Goal: Transaction & Acquisition: Purchase product/service

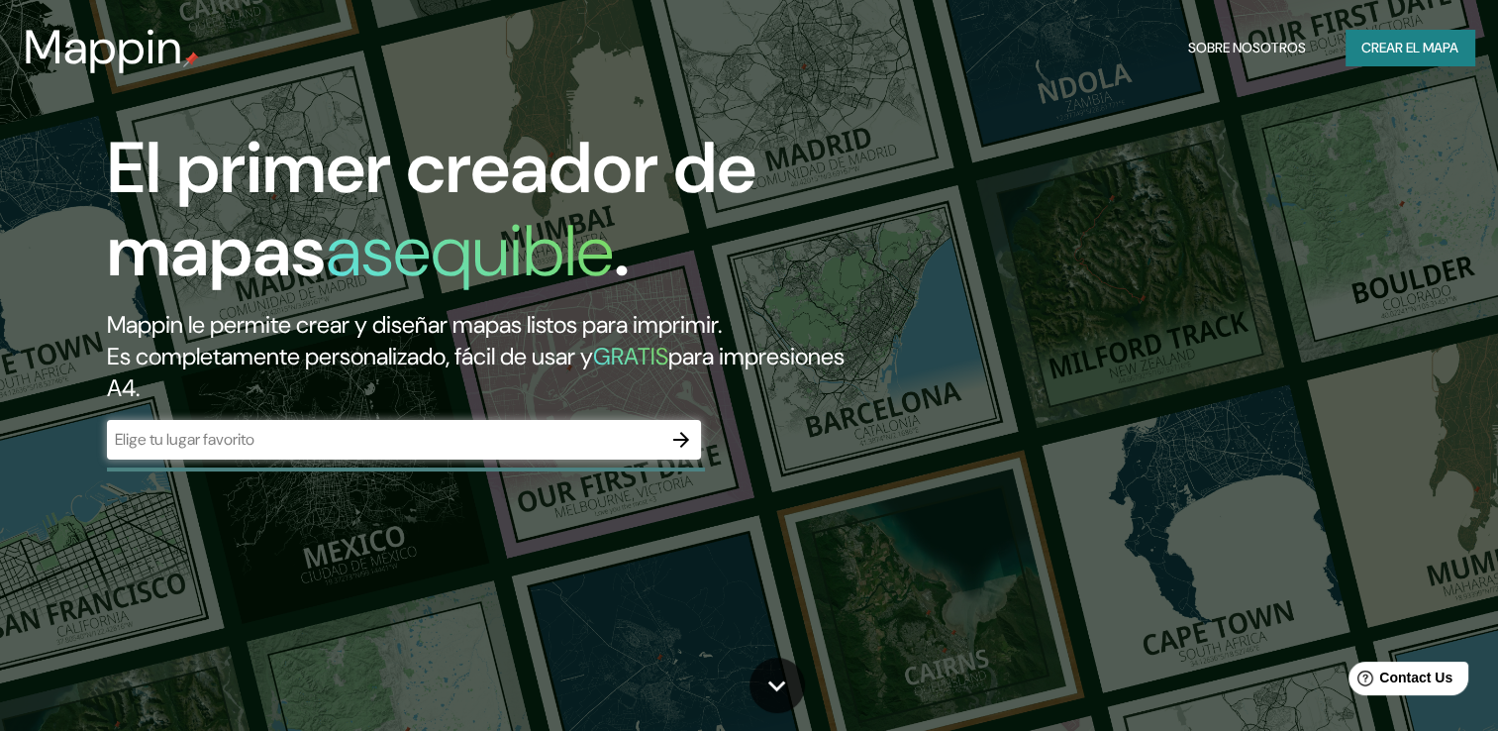
click at [372, 451] on div "​" at bounding box center [404, 440] width 594 height 40
click at [373, 427] on div "​" at bounding box center [404, 440] width 594 height 40
paste input "[GEOGRAPHIC_DATA]"
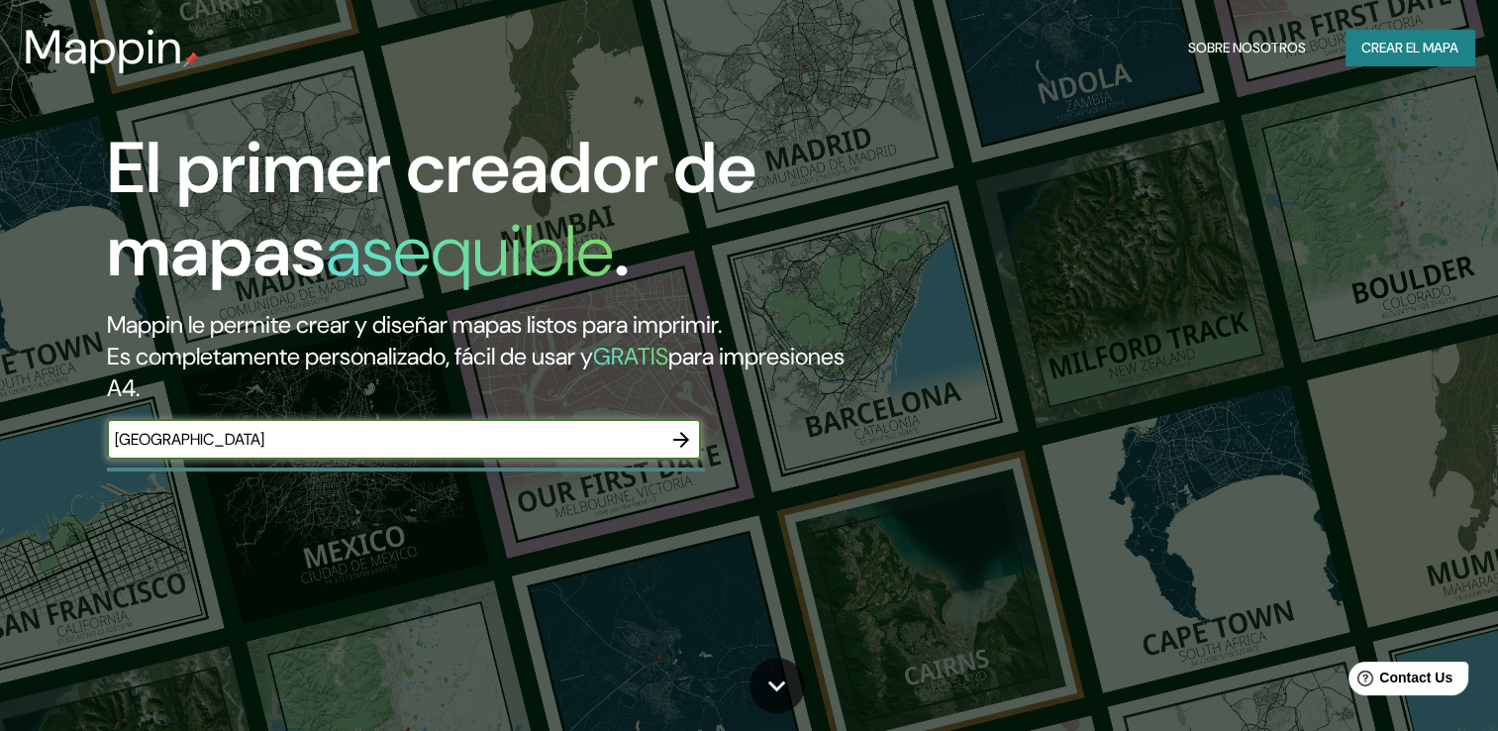
type input "[GEOGRAPHIC_DATA]"
click at [689, 433] on icon "button" at bounding box center [681, 440] width 24 height 24
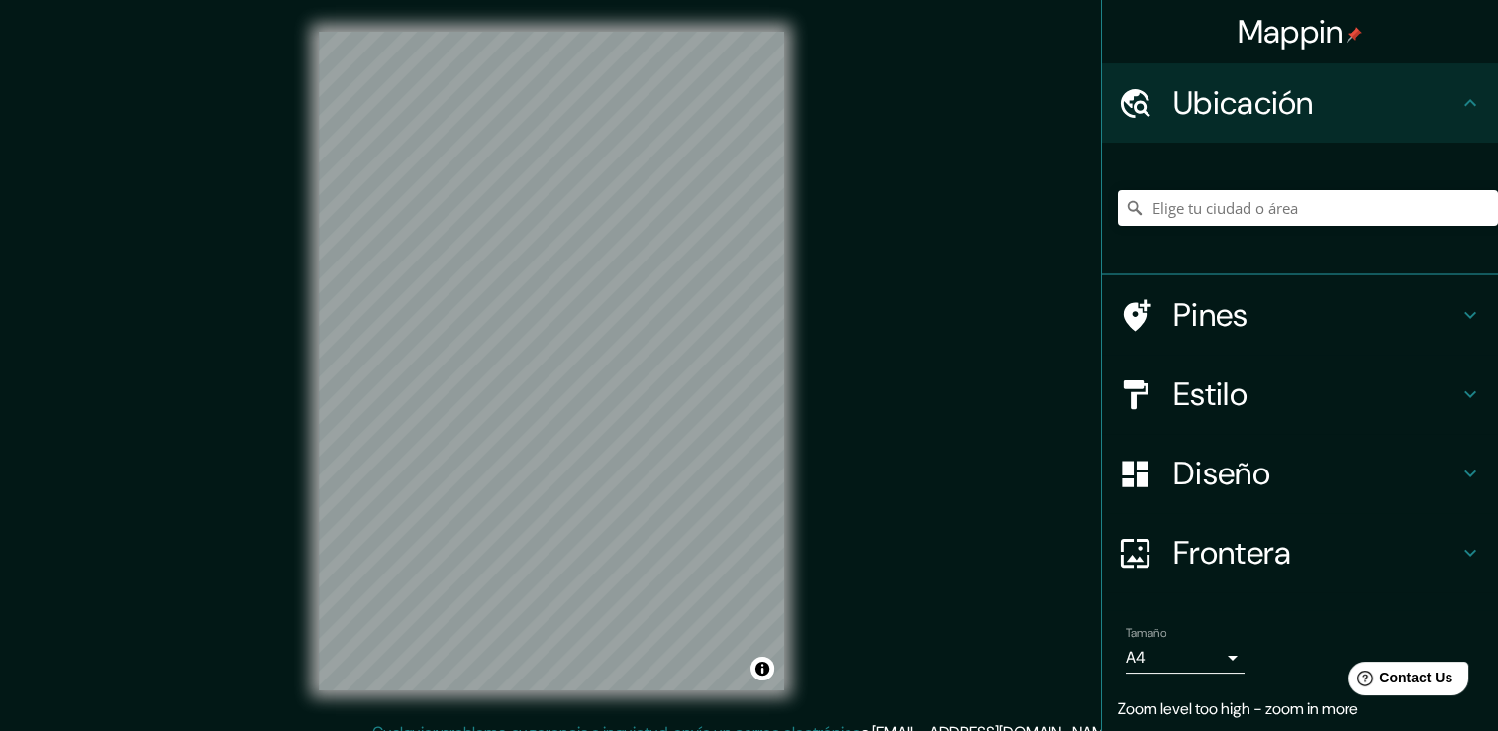
click at [1225, 76] on div "Ubicación" at bounding box center [1300, 102] width 396 height 79
click at [1224, 109] on h4 "Ubicación" at bounding box center [1315, 103] width 285 height 40
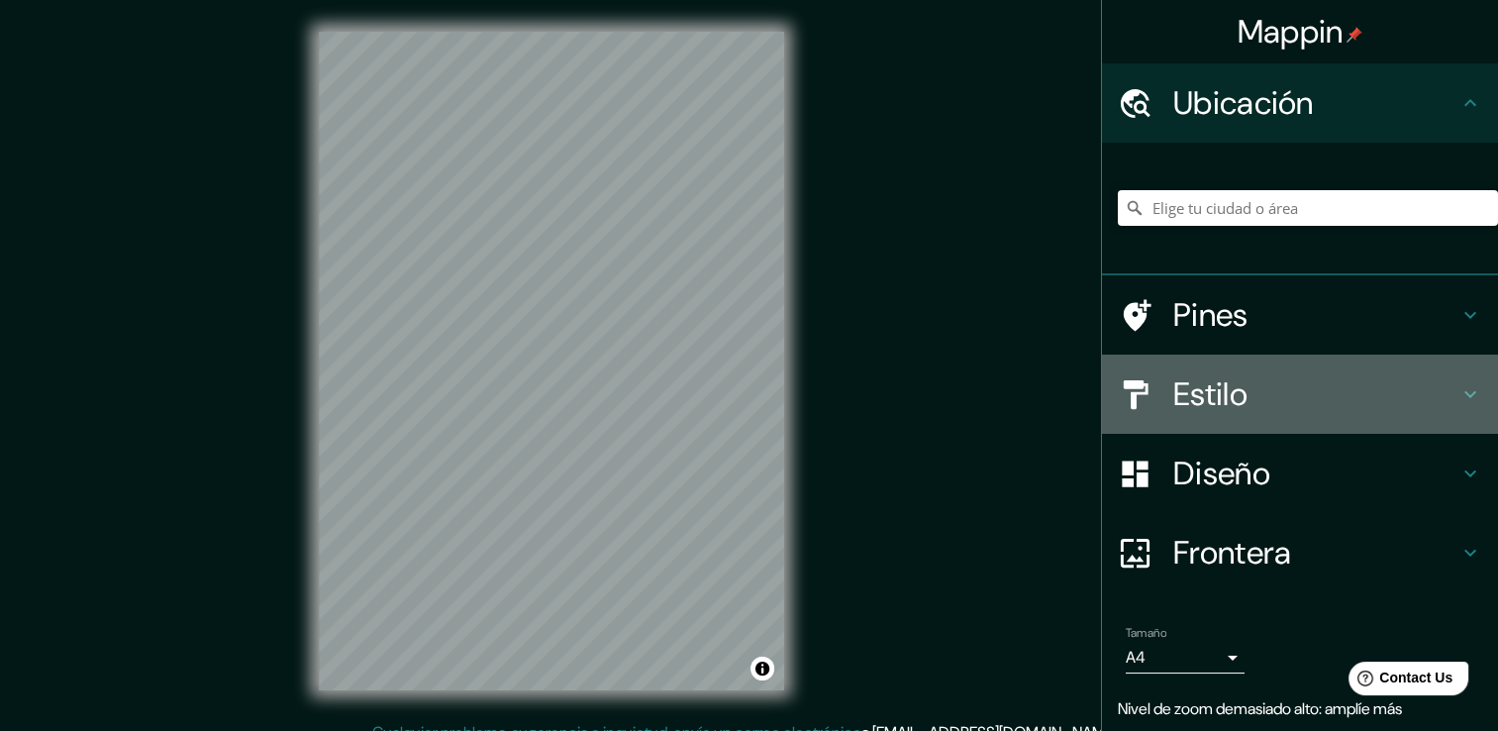
click at [1422, 387] on h4 "Estilo" at bounding box center [1315, 394] width 285 height 40
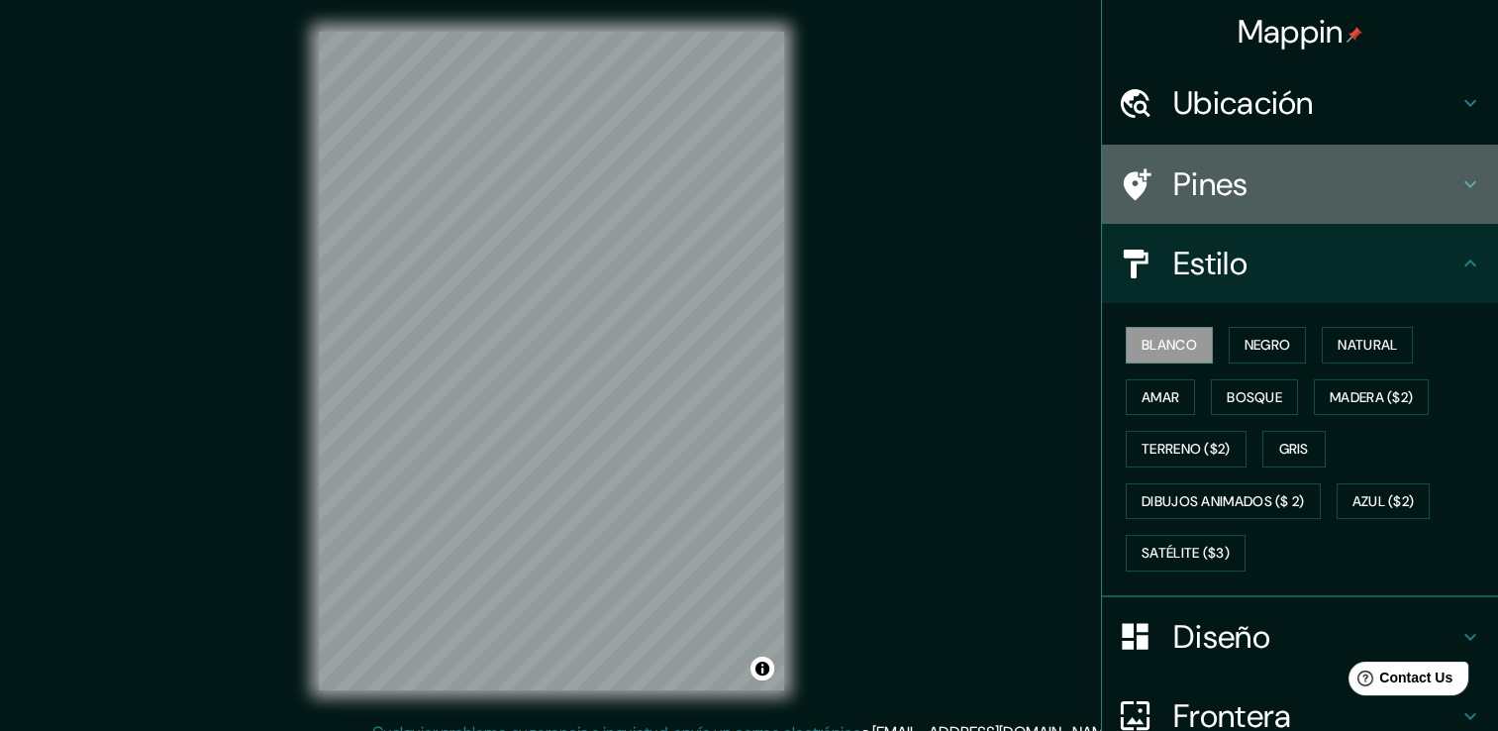
click at [1394, 160] on div "Pines" at bounding box center [1300, 184] width 396 height 79
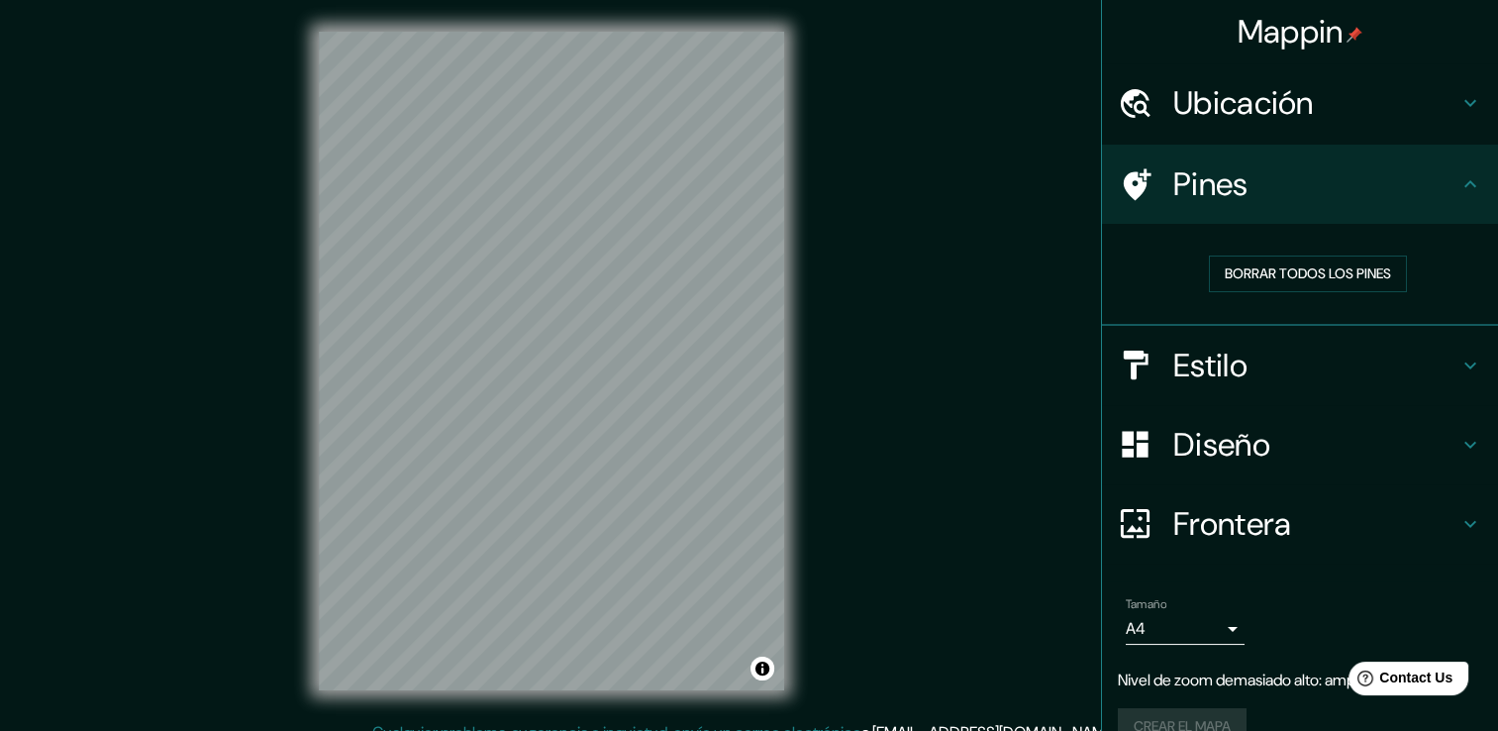
click at [1398, 103] on h4 "Ubicación" at bounding box center [1315, 103] width 285 height 40
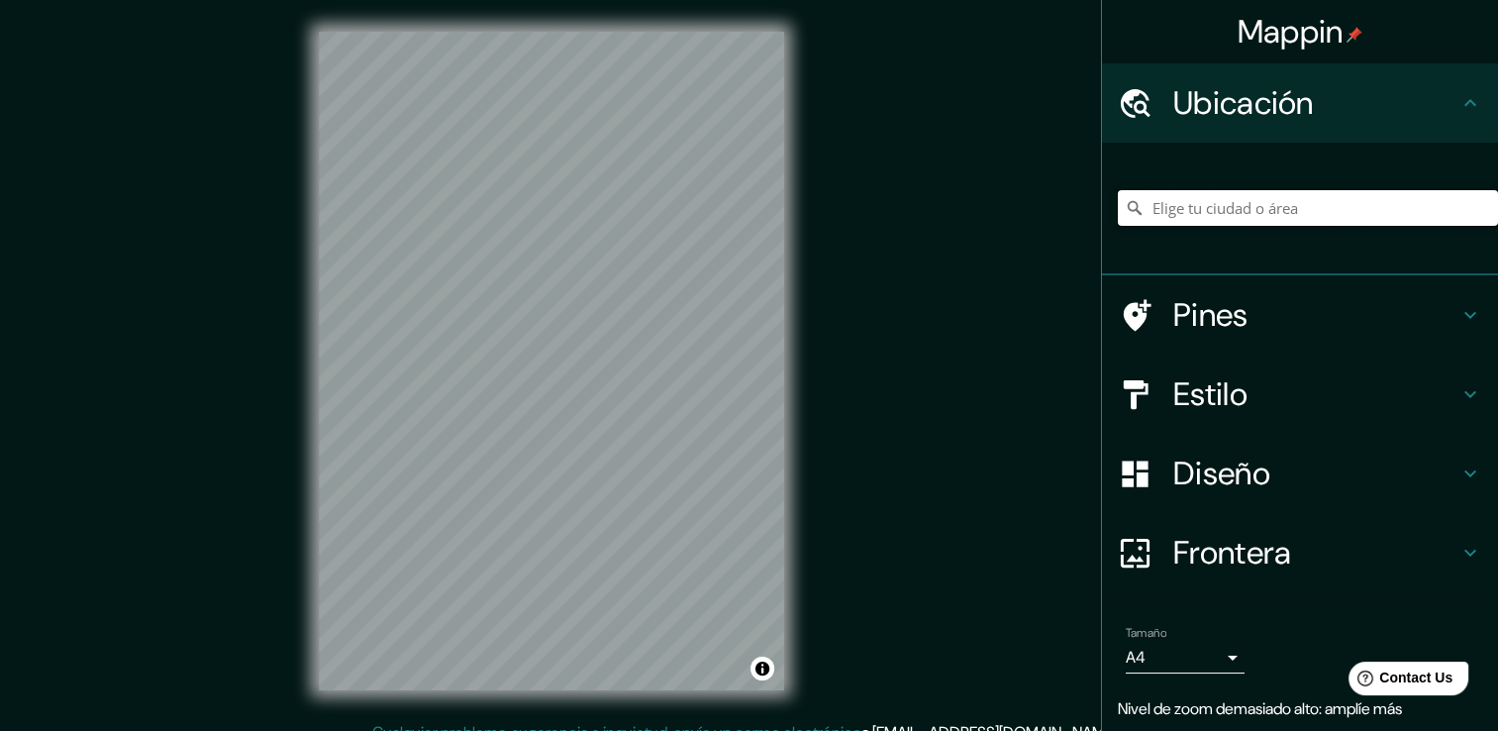
click at [1271, 218] on input "Elige tu ciudad o área" at bounding box center [1308, 208] width 380 height 36
paste input "[GEOGRAPHIC_DATA]"
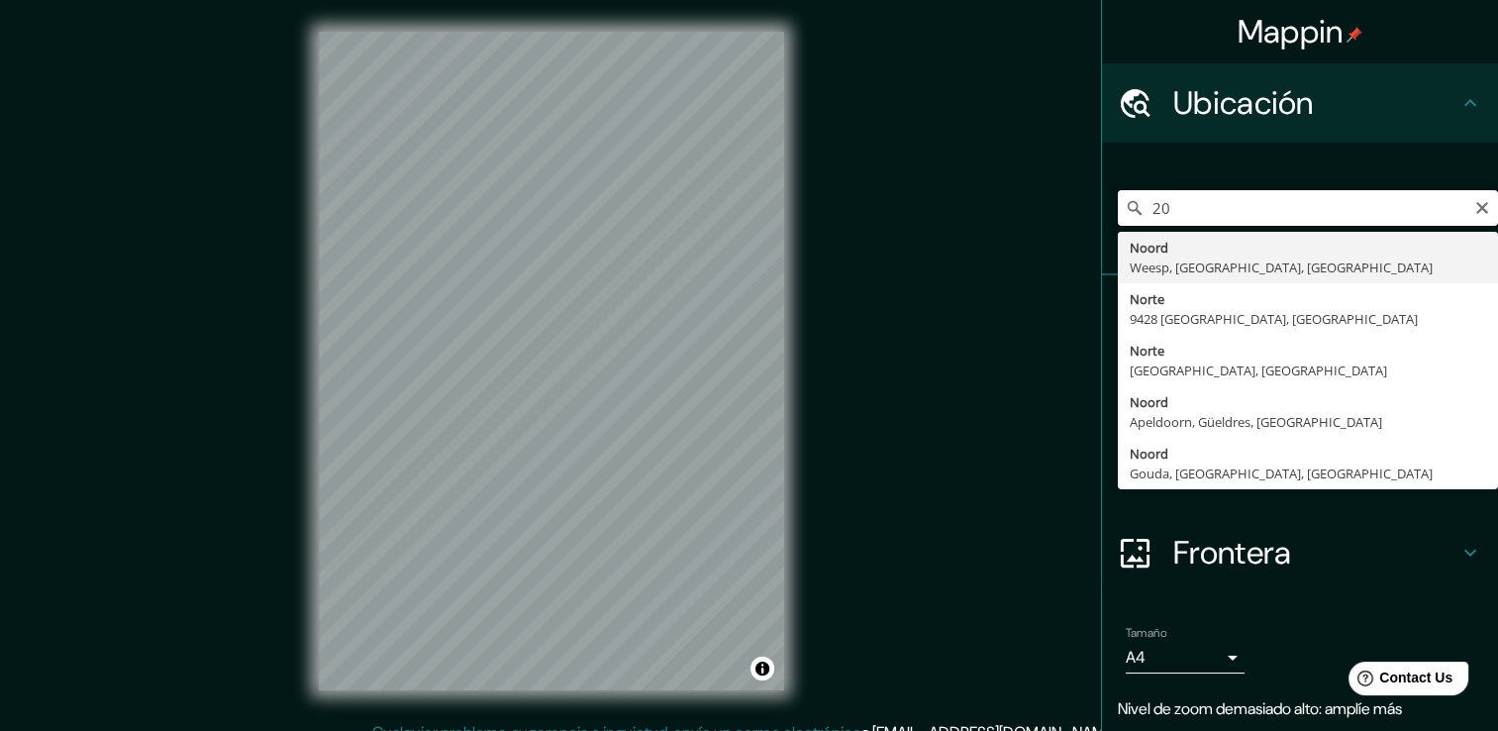
type input "2"
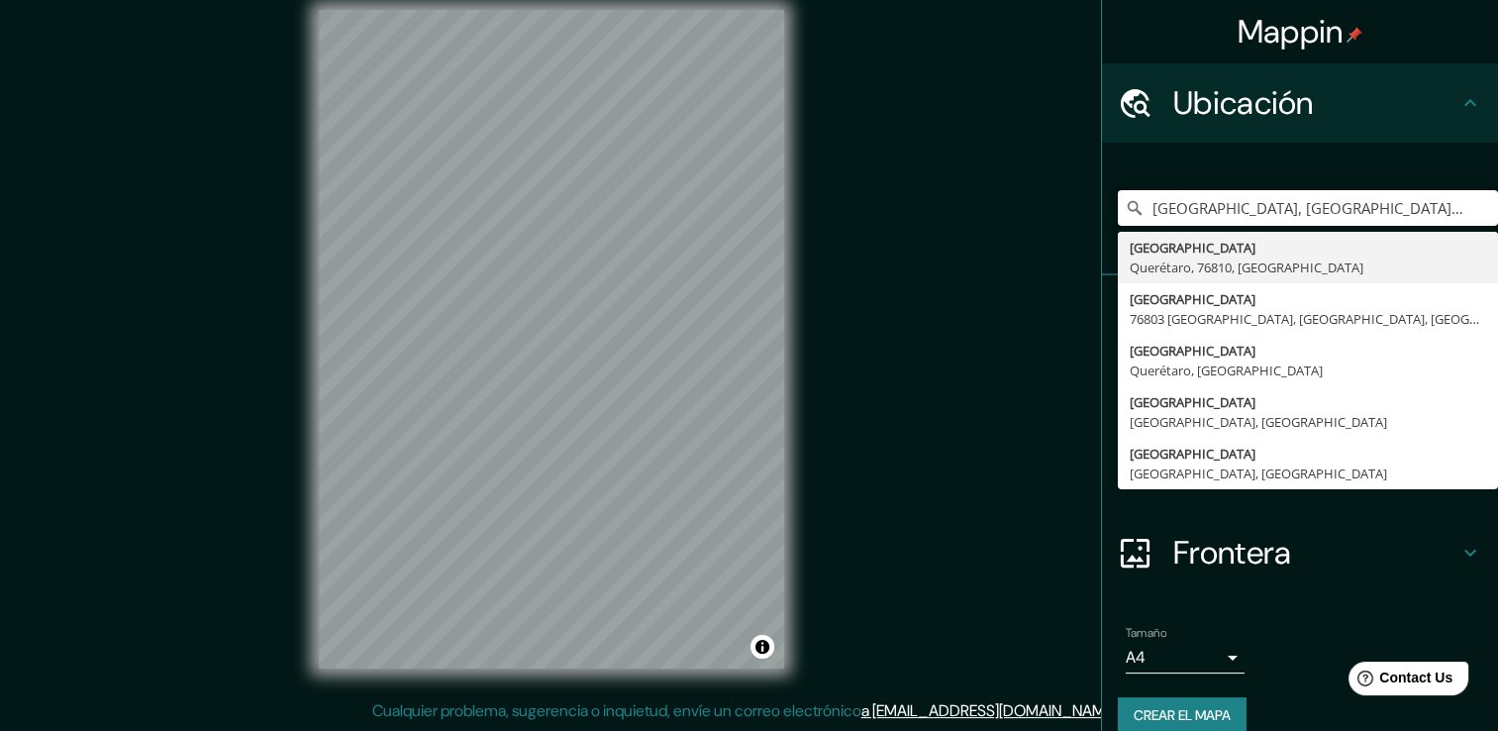
type input "[GEOGRAPHIC_DATA], [GEOGRAPHIC_DATA], [GEOGRAPHIC_DATA], [GEOGRAPHIC_DATA]"
click at [1438, 84] on h4 "Ubicación" at bounding box center [1315, 103] width 285 height 40
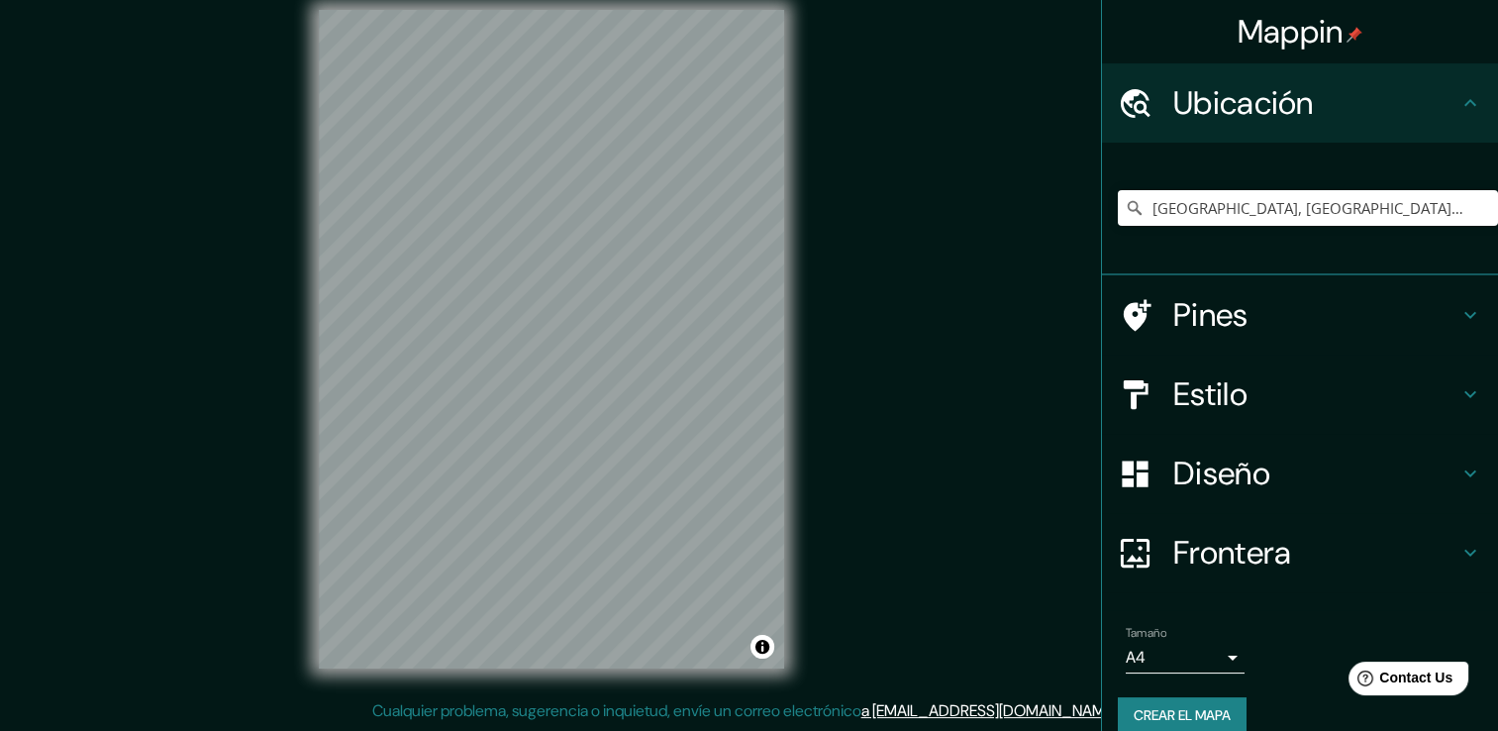
click at [1273, 388] on h4 "Estilo" at bounding box center [1315, 394] width 285 height 40
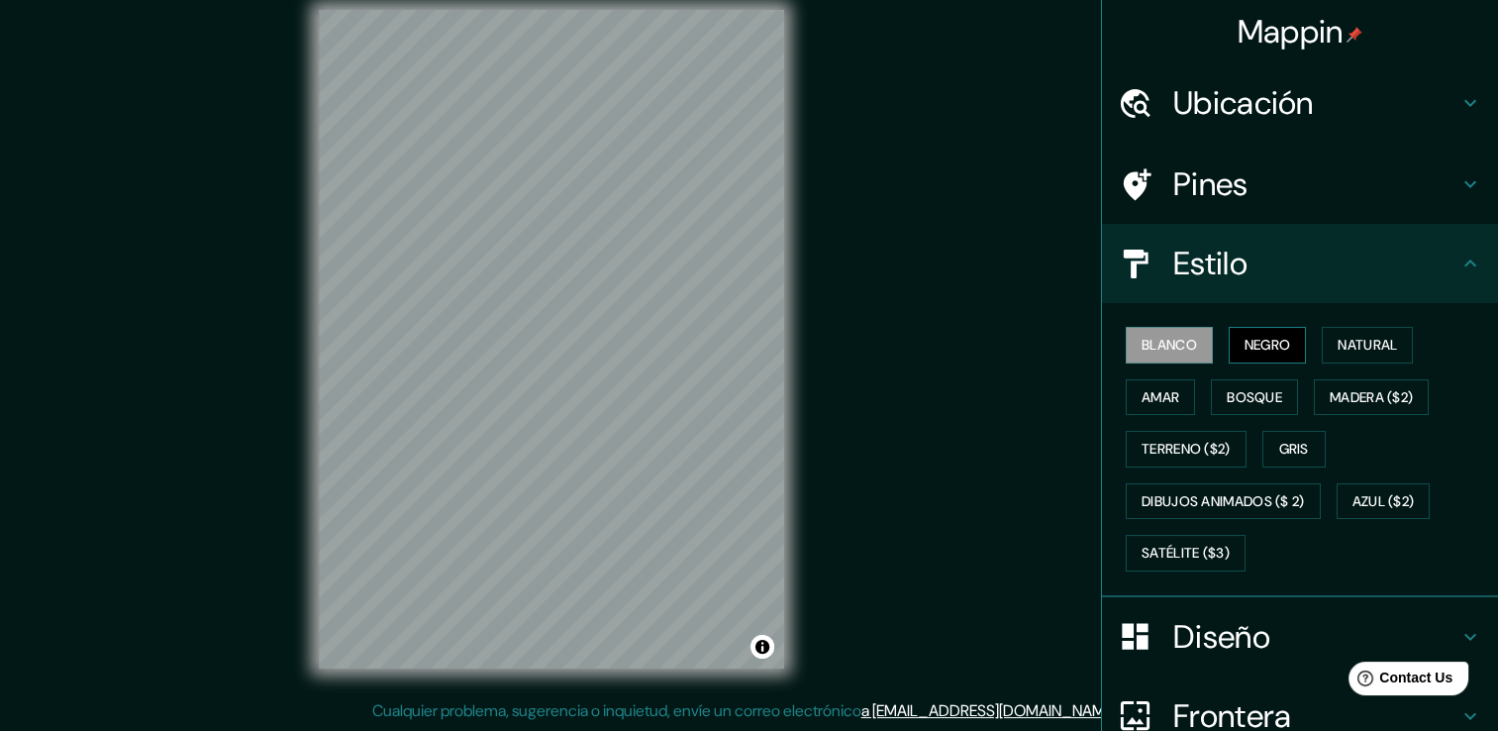
click at [1271, 343] on font "Negro" at bounding box center [1268, 345] width 47 height 25
click at [1374, 331] on button "Natural" at bounding box center [1367, 345] width 91 height 37
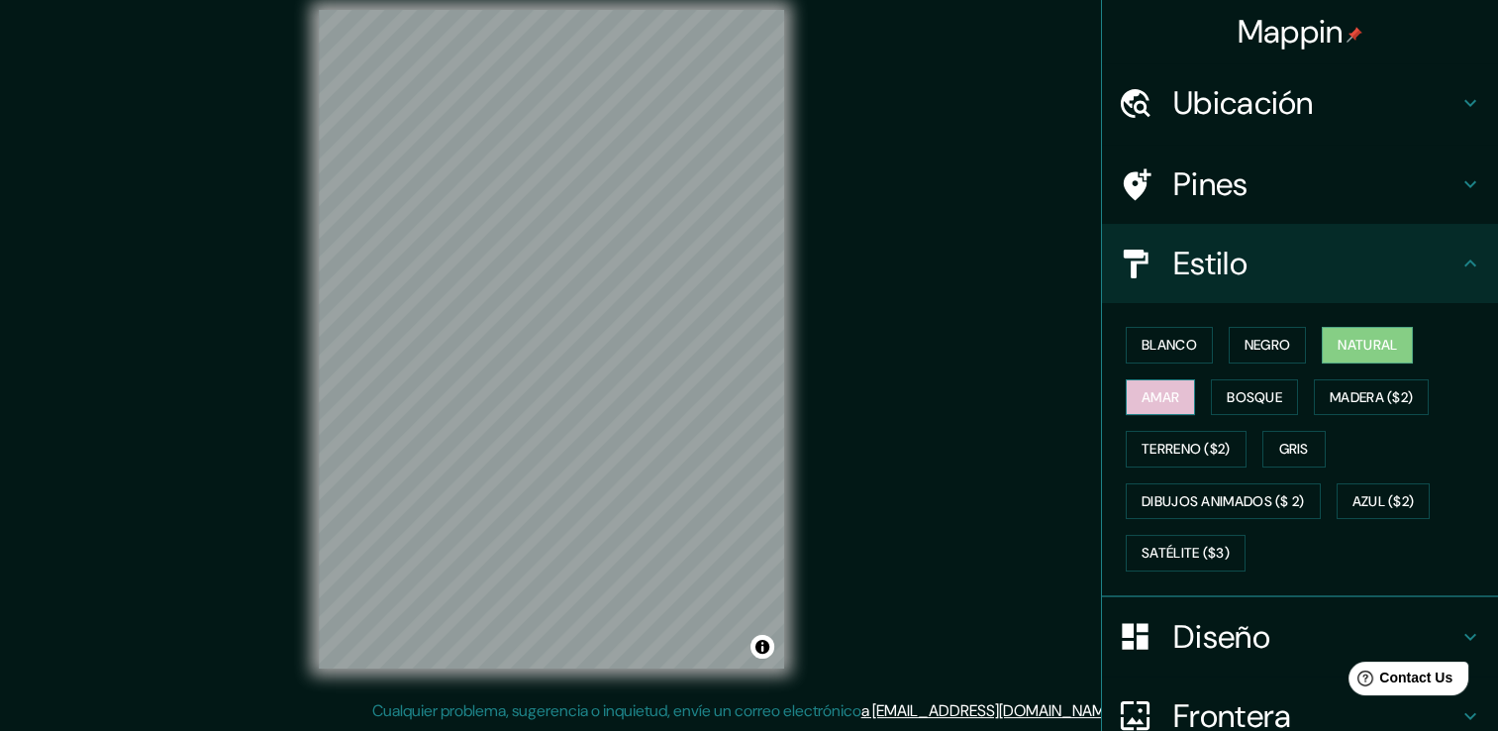
click at [1146, 409] on button "Amar" at bounding box center [1160, 397] width 69 height 37
click at [1234, 394] on font "Bosque" at bounding box center [1254, 397] width 55 height 25
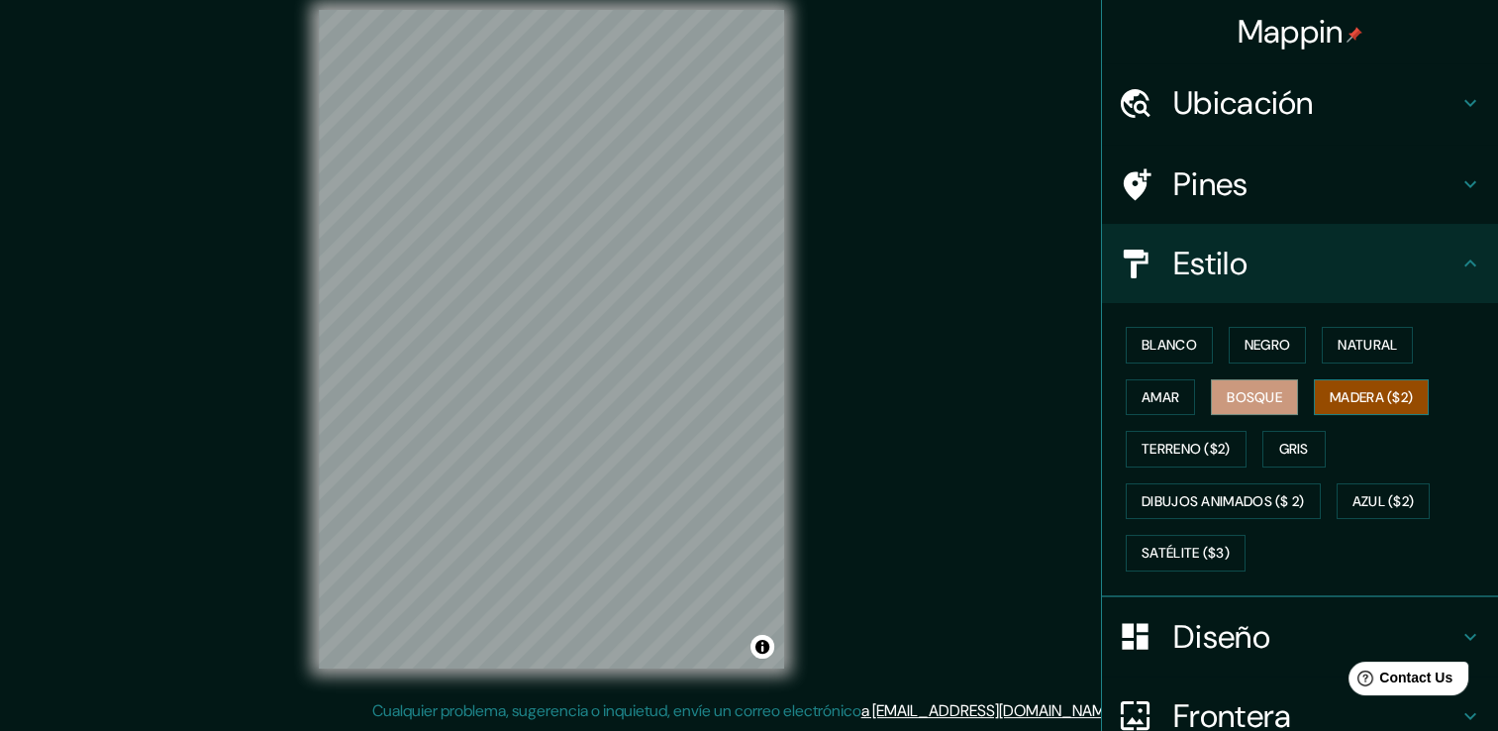
click at [1367, 392] on font "Madera ($2)" at bounding box center [1371, 397] width 83 height 25
click at [1167, 454] on font "Terreno ($2)" at bounding box center [1186, 449] width 89 height 25
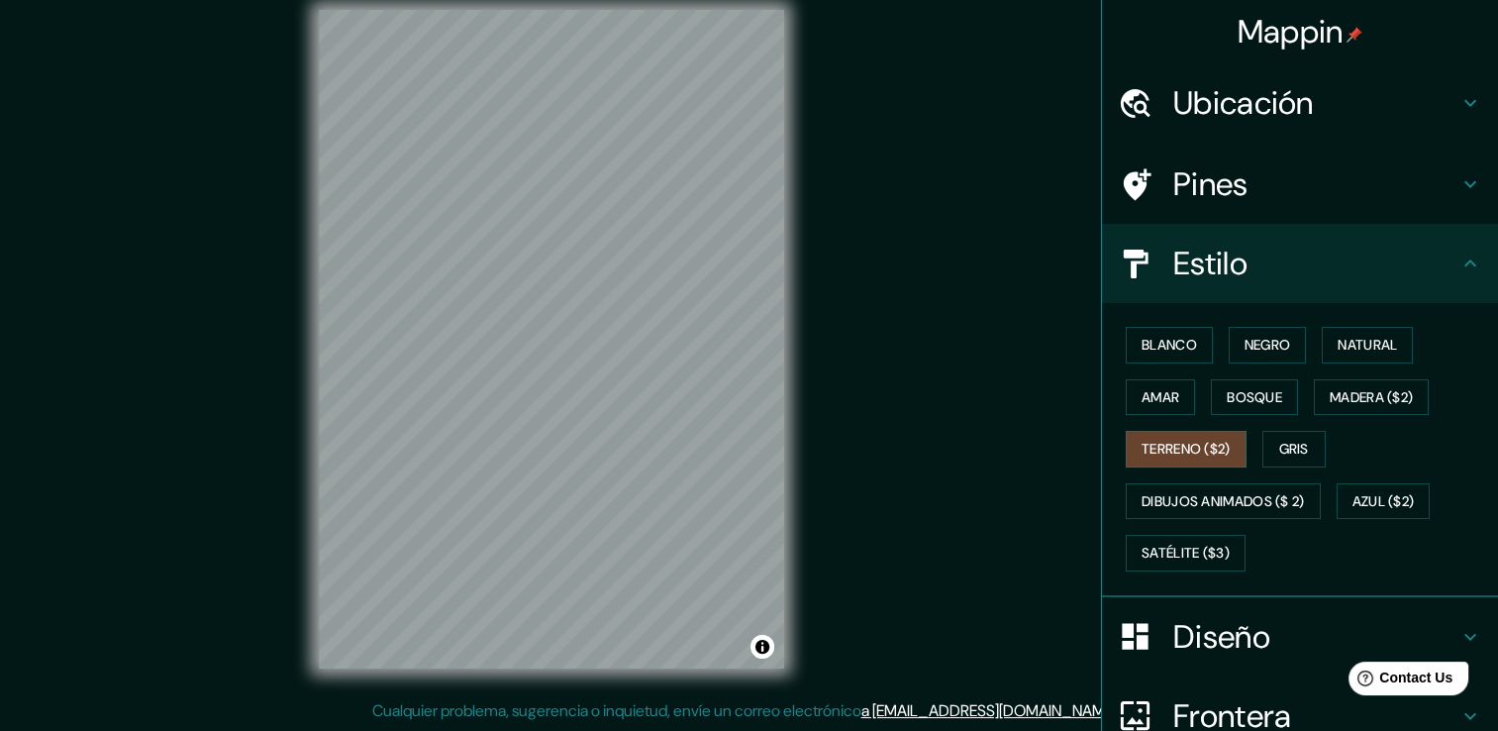
click at [1467, 241] on div "Estilo" at bounding box center [1300, 263] width 396 height 79
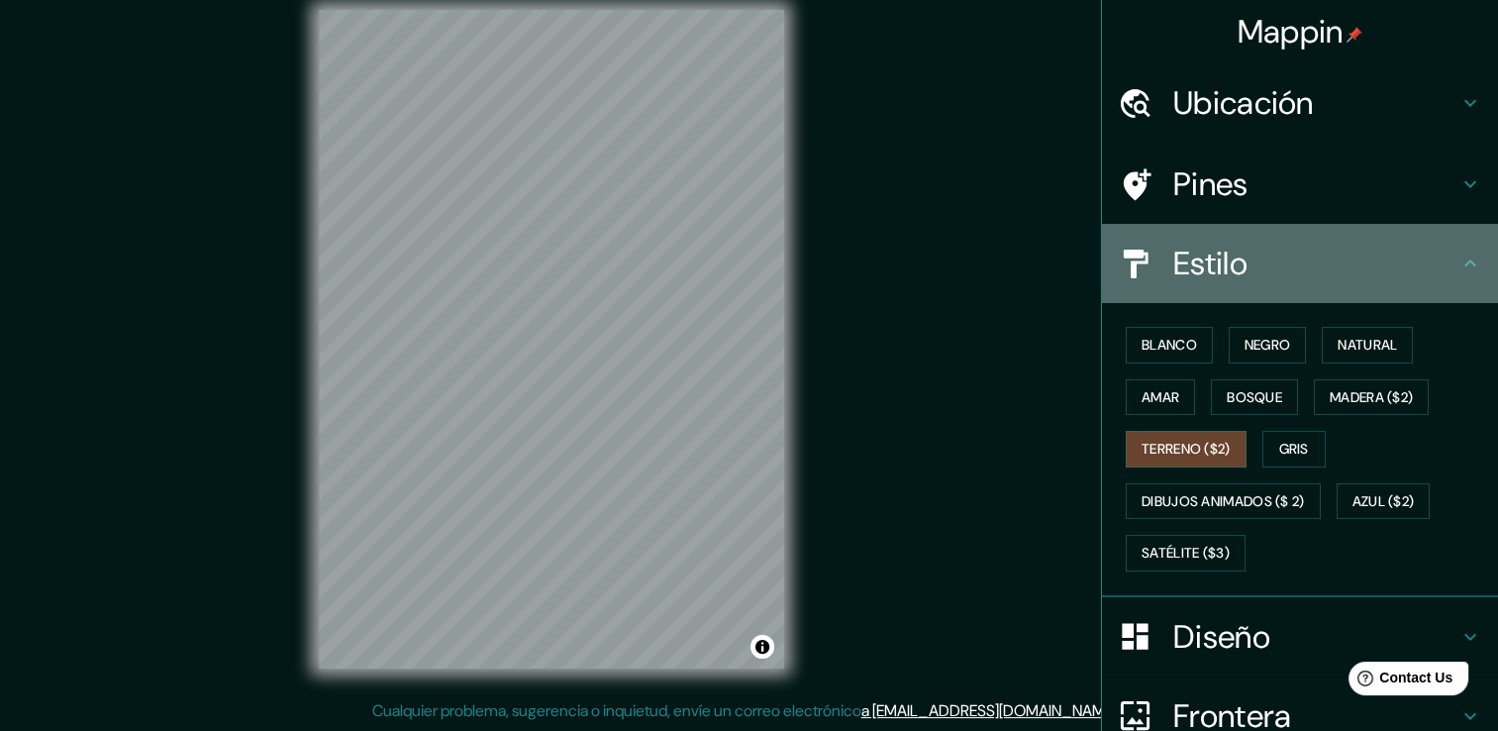
click at [1430, 255] on h4 "Estilo" at bounding box center [1315, 264] width 285 height 40
